Goal: Task Accomplishment & Management: Manage account settings

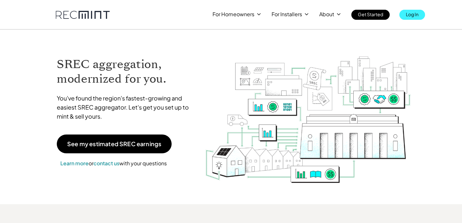
click at [411, 13] on p "Log In" at bounding box center [412, 14] width 13 height 9
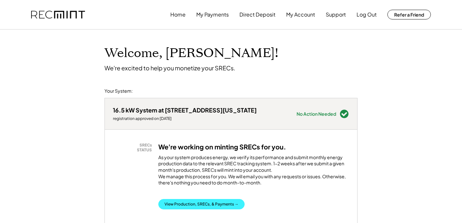
click at [194, 207] on button "View Production, SRECs, & Payments →" at bounding box center [201, 204] width 86 height 10
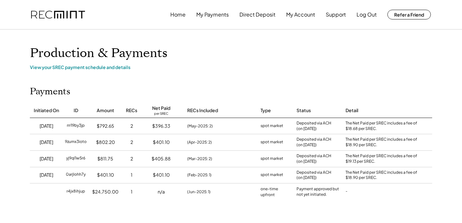
click at [362, 13] on button "Log Out" at bounding box center [366, 14] width 20 height 13
